Goal: Task Accomplishment & Management: Manage account settings

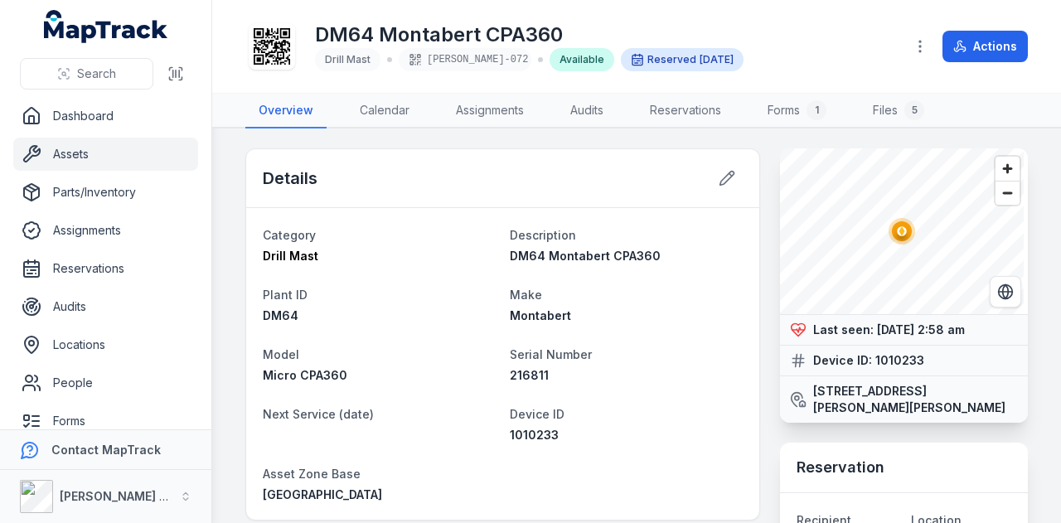
click at [128, 152] on link "Assets" at bounding box center [105, 154] width 185 height 33
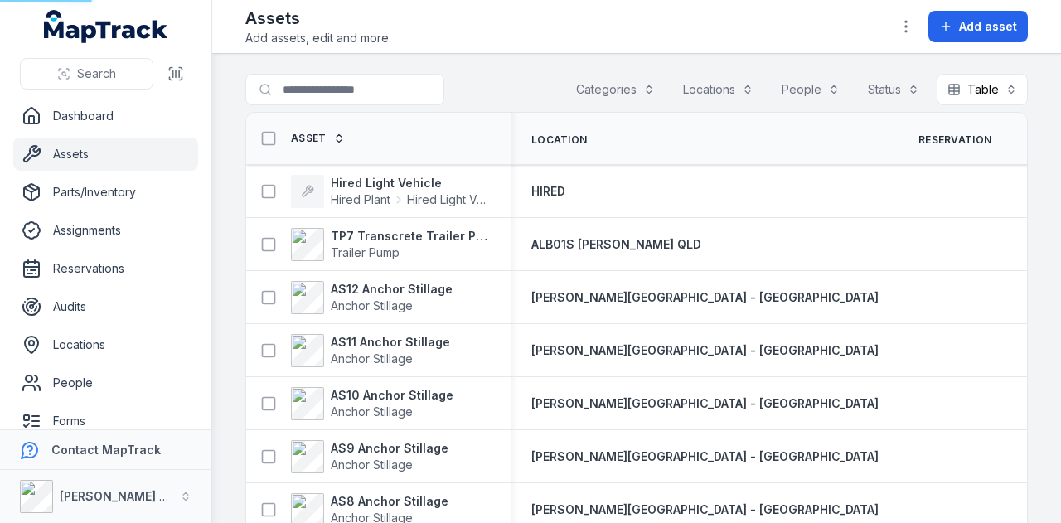
click at [159, 155] on link "Assets" at bounding box center [105, 154] width 185 height 33
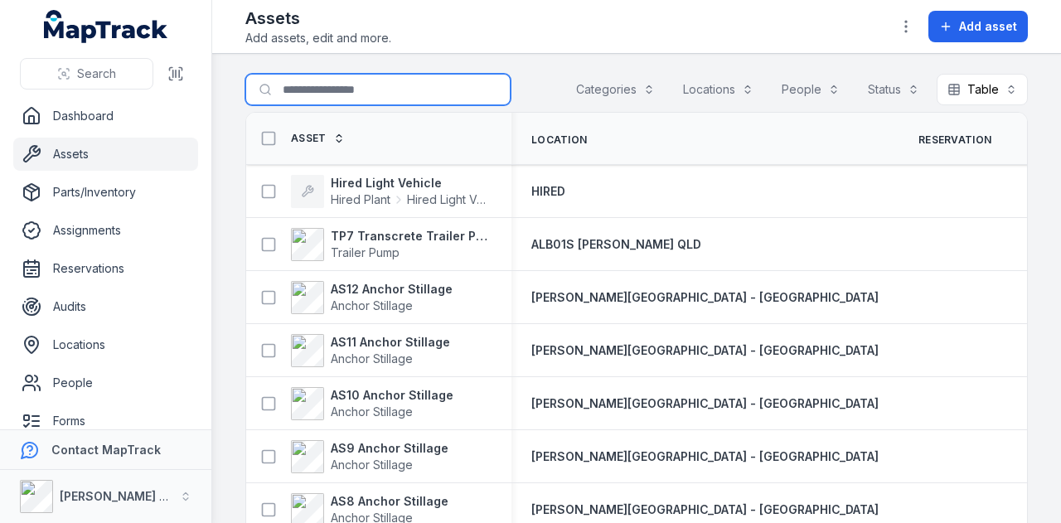
click at [320, 89] on input "Search for assets" at bounding box center [377, 89] width 265 height 31
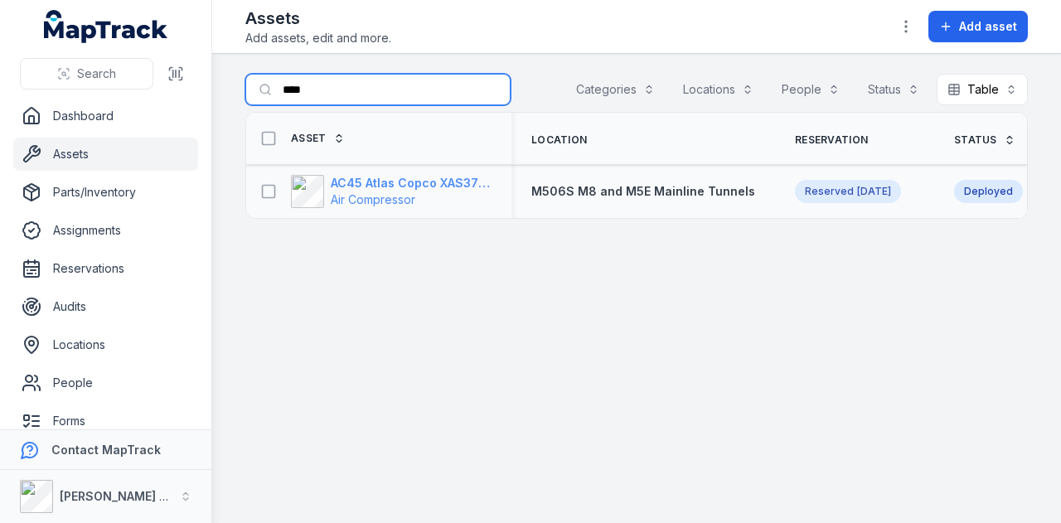
type input "****"
click at [414, 181] on strong "AC45 Atlas Copco XAS375TA" at bounding box center [411, 183] width 161 height 17
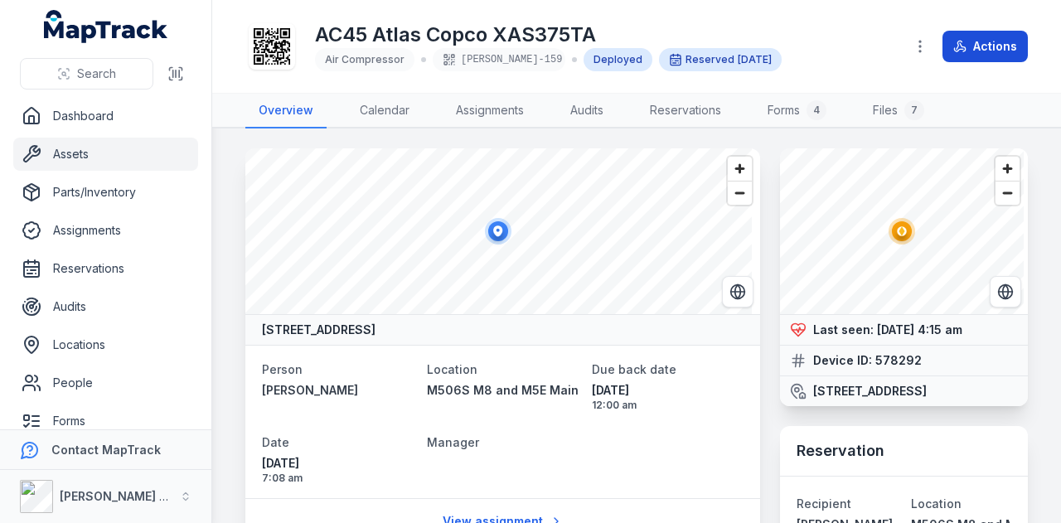
click at [963, 39] on button "Actions" at bounding box center [984, 46] width 85 height 31
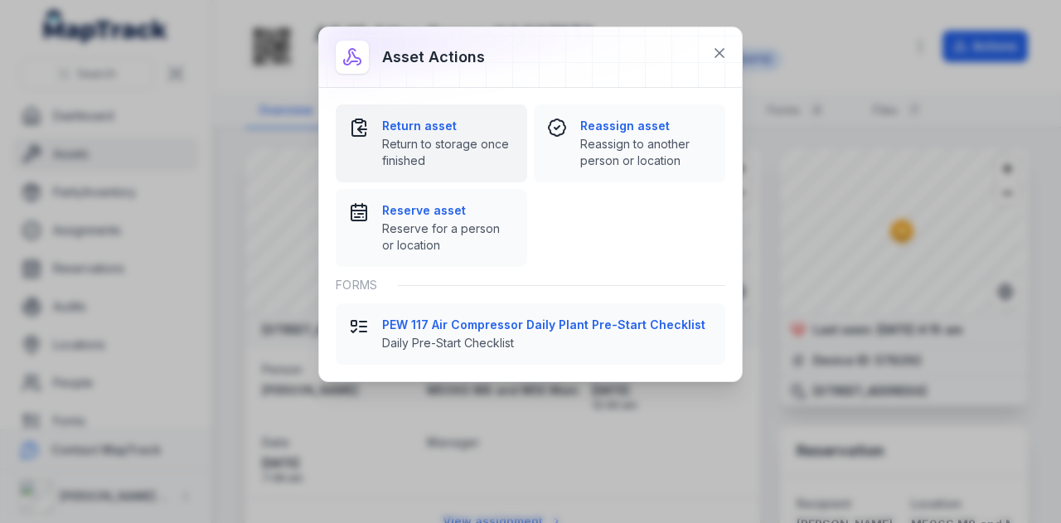
click at [457, 120] on strong "Return asset" at bounding box center [448, 126] width 132 height 17
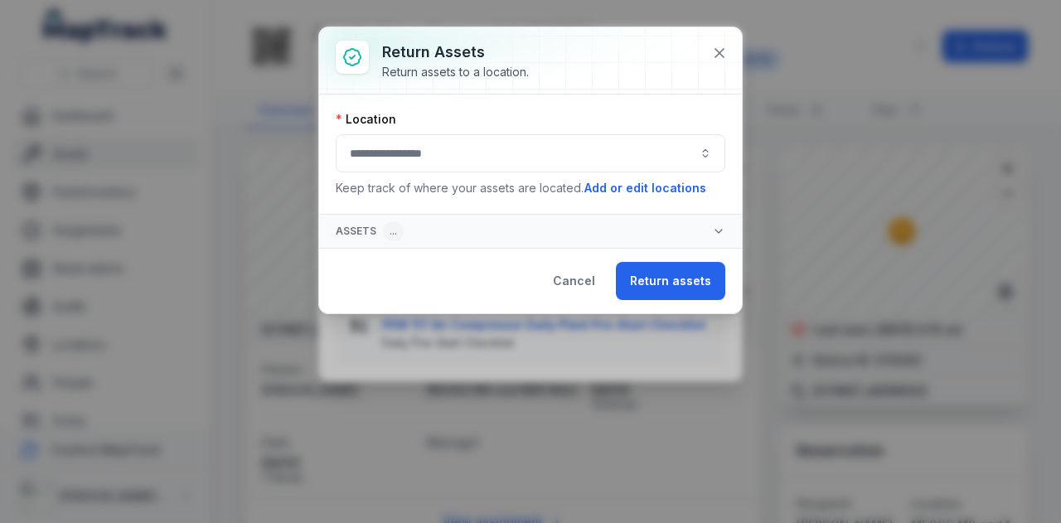
click at [483, 155] on button "button" at bounding box center [531, 153] width 390 height 38
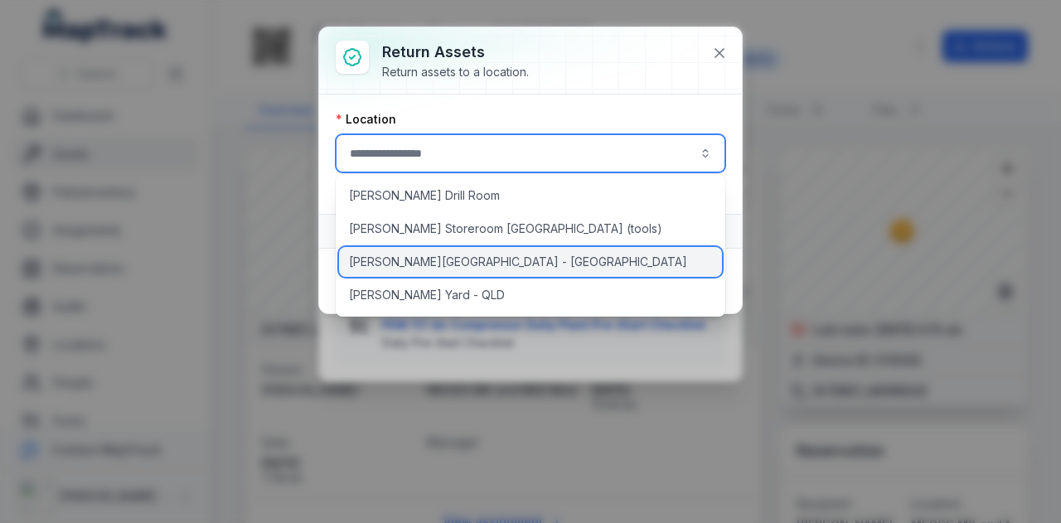
click at [475, 257] on div "[PERSON_NAME][GEOGRAPHIC_DATA] - [GEOGRAPHIC_DATA]" at bounding box center [531, 262] width 384 height 30
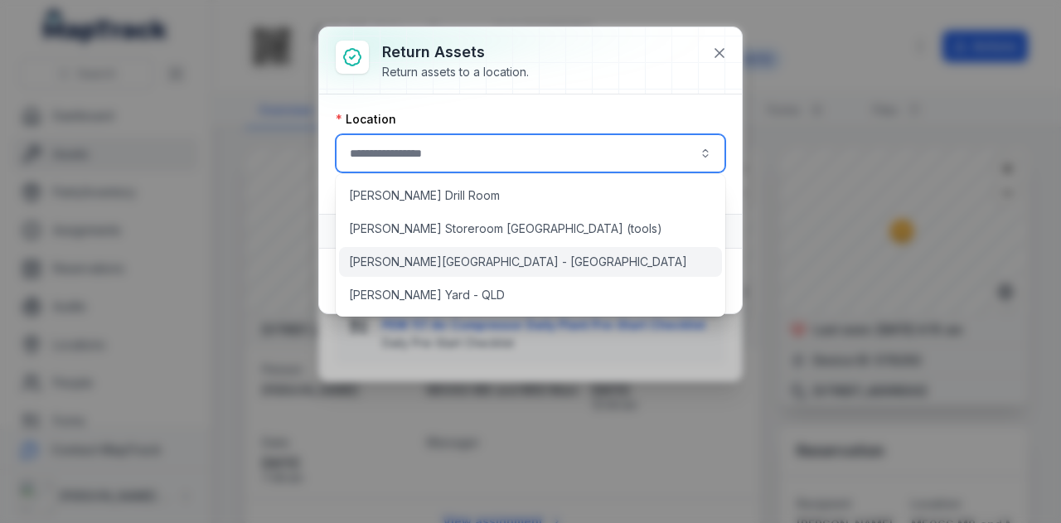
type input "**********"
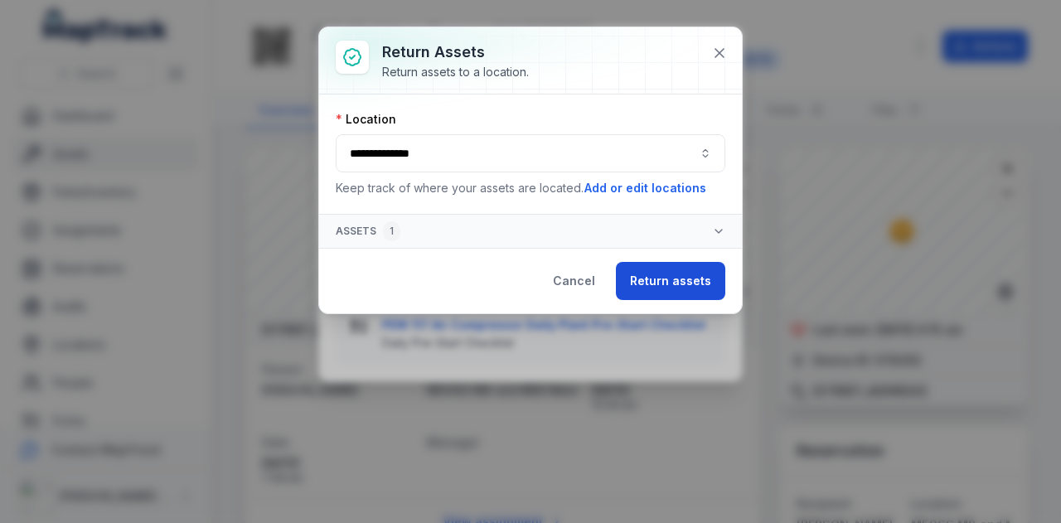
click at [674, 269] on button "Return assets" at bounding box center [670, 281] width 109 height 38
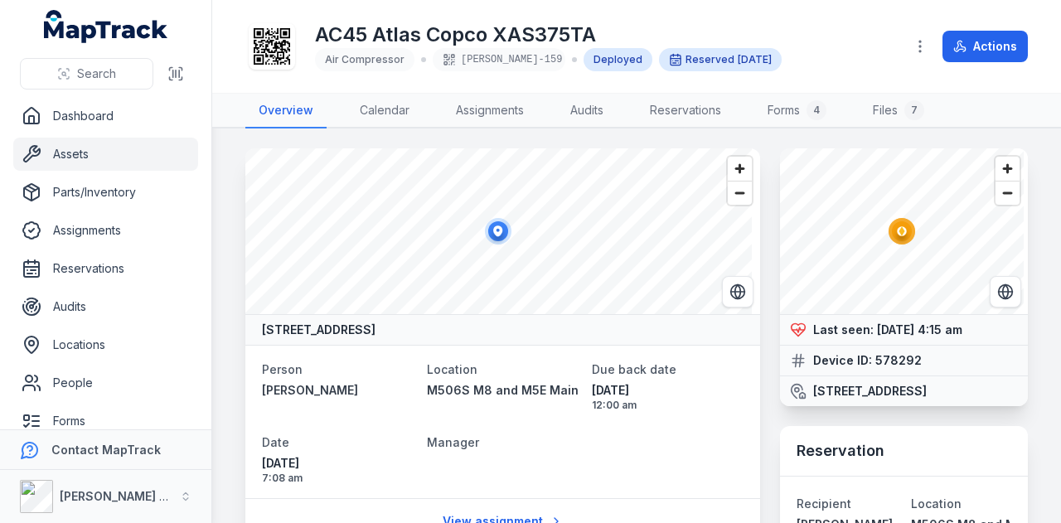
click at [112, 153] on link "Assets" at bounding box center [105, 154] width 185 height 33
